Goal: Task Accomplishment & Management: Use online tool/utility

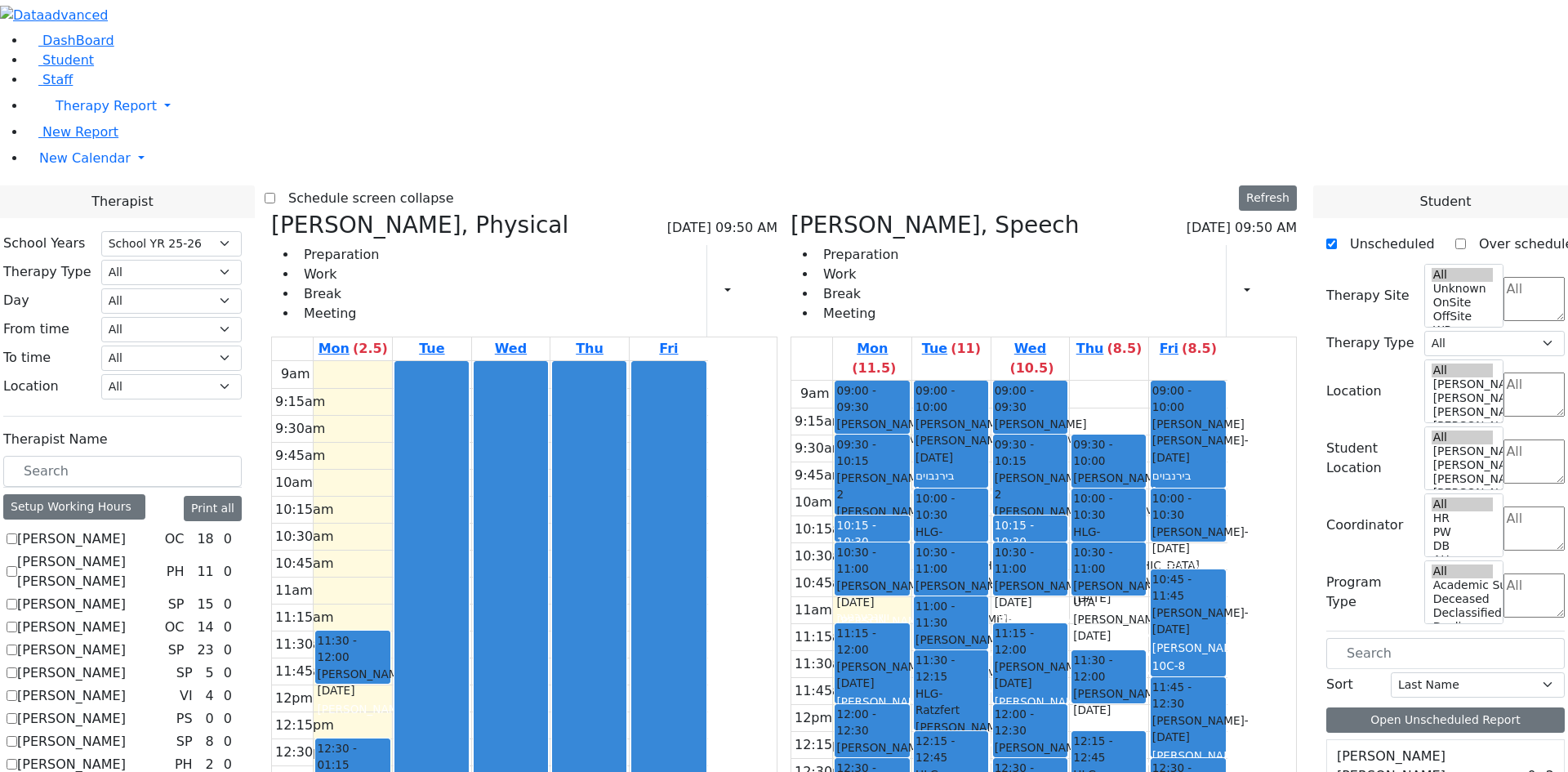
select select "212"
click at [880, 211] on div "[PERSON_NAME], Speech [DATE] 09:50 AM Preparation Work Break Meeting Print Sche…" at bounding box center [1044, 613] width 519 height 804
click at [791, 211] on icon at bounding box center [791, 225] width 0 height 27
checkbox input "false"
select select "2"
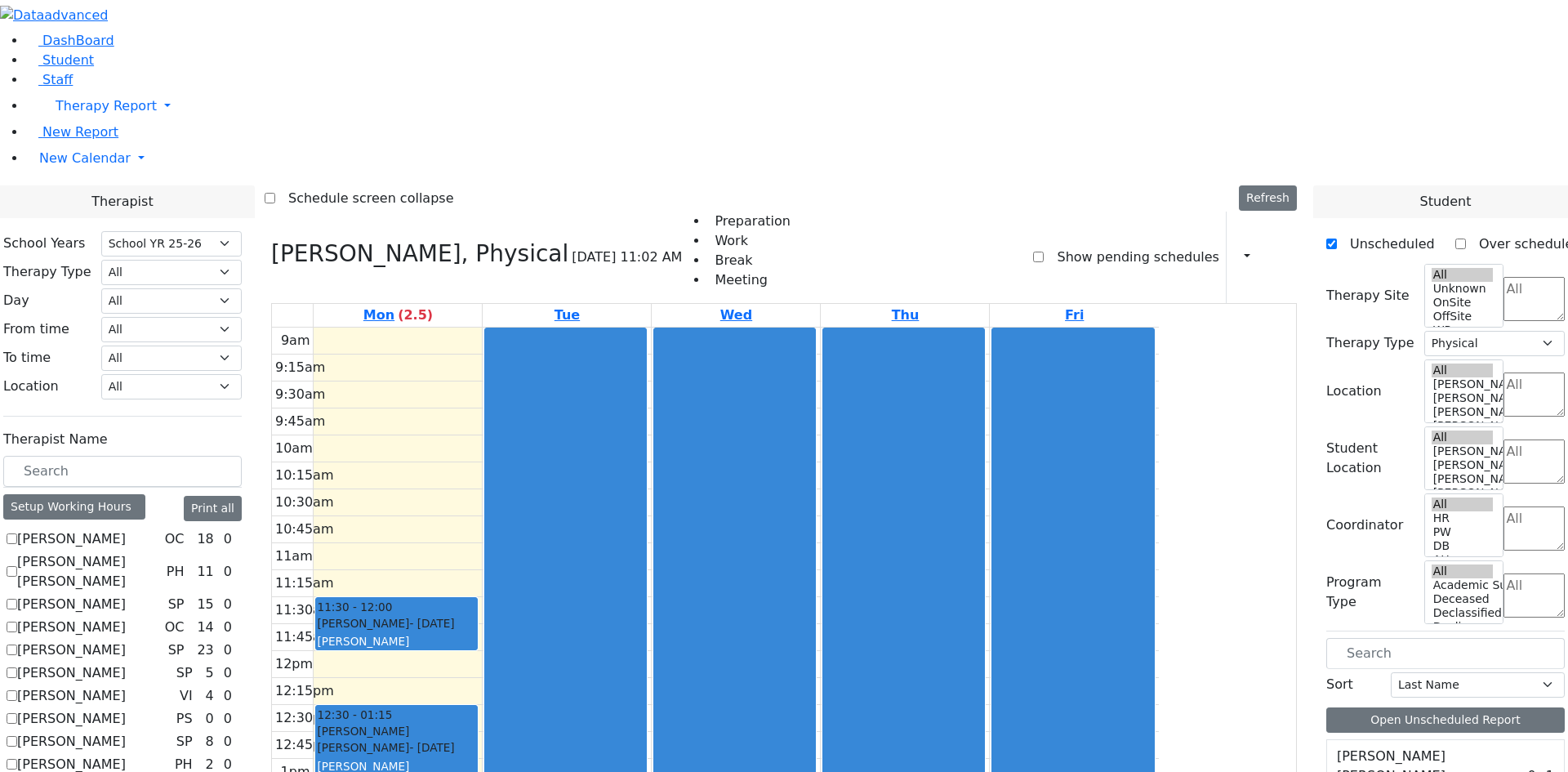
scroll to position [572, 0]
checkbox input "true"
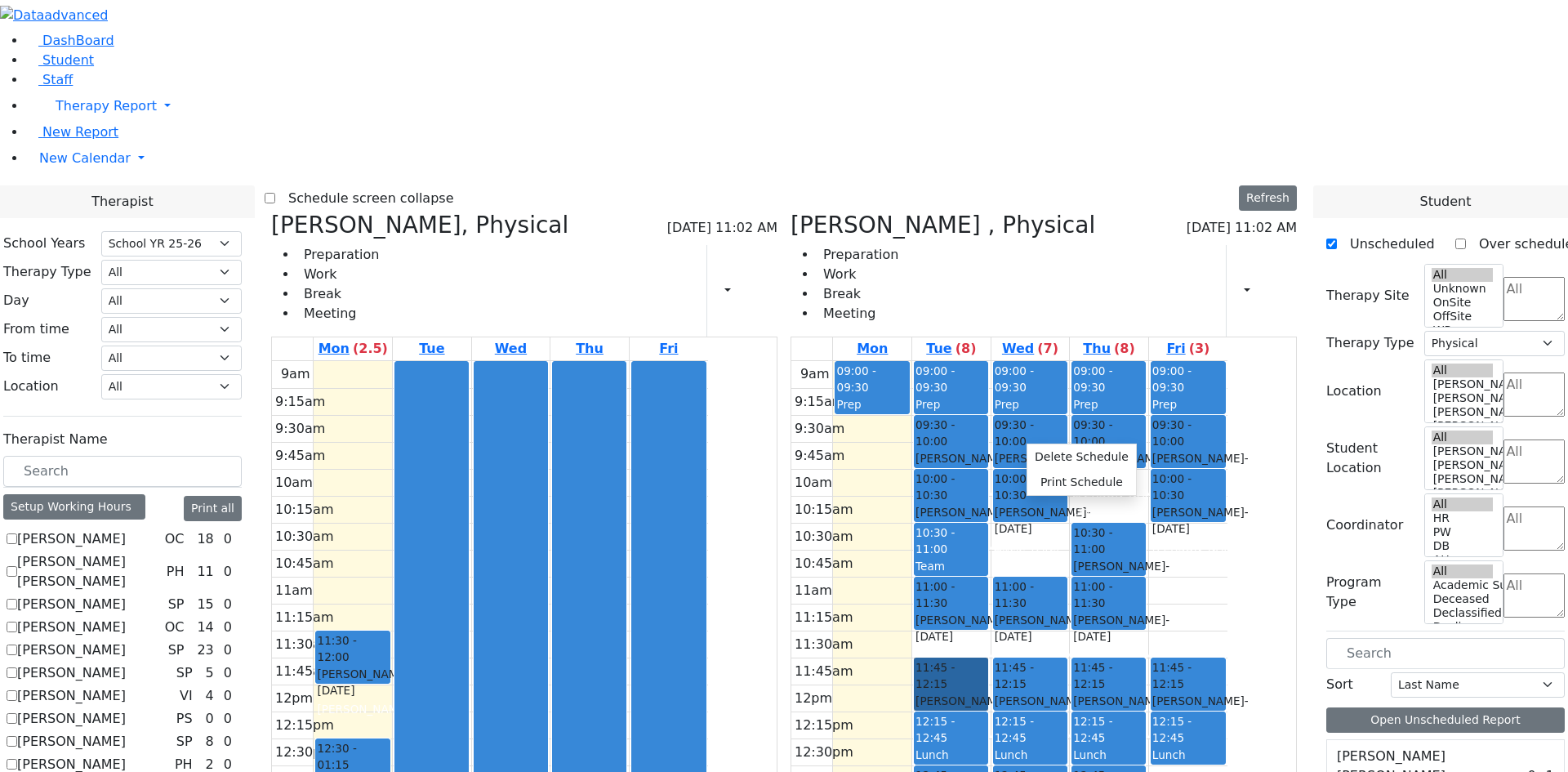
click at [1067, 577] on div "11:00 - 11:30 [PERSON_NAME] - [DATE] [PERSON_NAME] 1-6" at bounding box center [1030, 604] width 75 height 54
drag, startPoint x: 1289, startPoint y: 338, endPoint x: 1272, endPoint y: 422, distance: 85.7
click at [1227, 422] on div "9am 9:15am 9:30am 9:45am 10am 10:15am 10:30am 10:45am 11am 11:15am 11:30am 11:4…" at bounding box center [1009, 685] width 436 height 647
